Goal: Check status

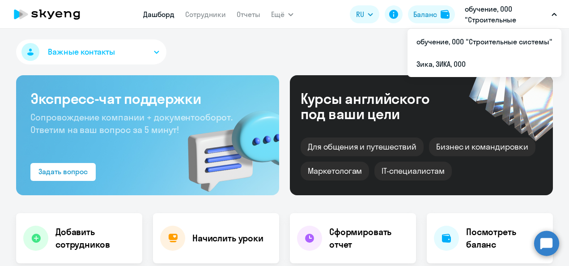
select select "30"
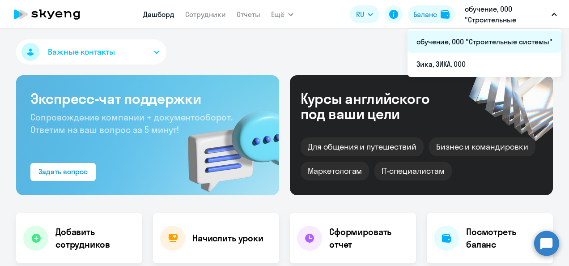
click at [490, 43] on li "обучение, ООО "Строительные системы"" at bounding box center [485, 41] width 154 height 22
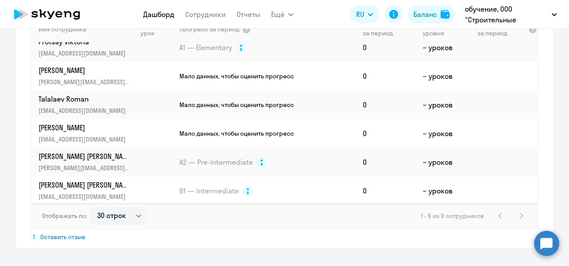
scroll to position [97, 0]
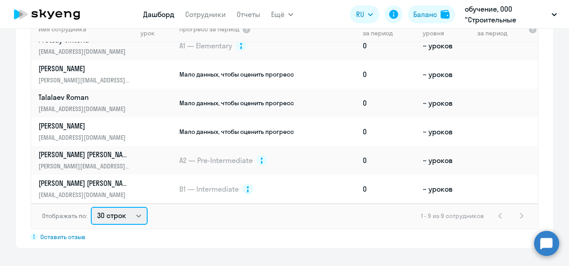
click at [137, 216] on select "30 строк 50 строк 100 строк" at bounding box center [119, 216] width 57 height 18
click at [91, 207] on select "30 строк 50 строк 100 строк" at bounding box center [119, 216] width 57 height 18
click at [134, 216] on select "30 строк 50 строк 100 строк" at bounding box center [119, 216] width 57 height 18
select select "50"
click at [91, 207] on select "30 строк 50 строк 100 строк" at bounding box center [119, 216] width 57 height 18
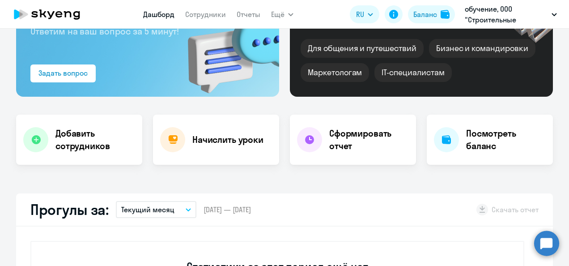
scroll to position [0, 0]
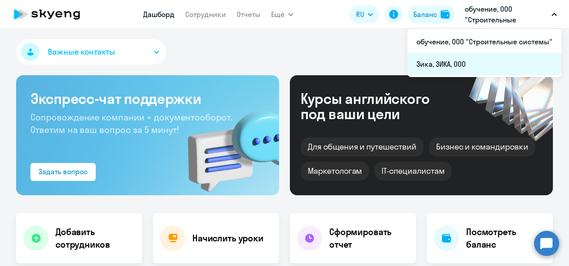
click at [437, 64] on li "Зика, ЗИКА, ООО" at bounding box center [485, 64] width 154 height 22
